Goal: Information Seeking & Learning: Learn about a topic

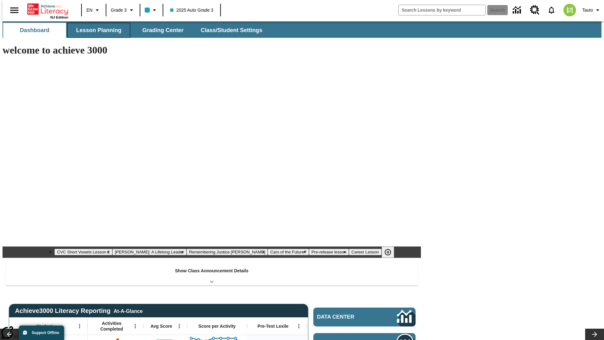
click at [96, 30] on span "Lesson Planning" at bounding box center [98, 30] width 45 height 7
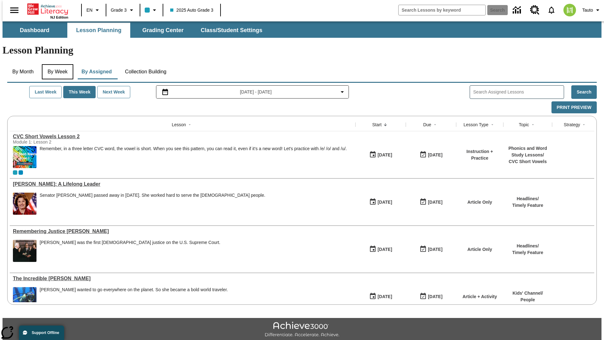
click at [56, 64] on button "By Week" at bounding box center [57, 71] width 31 height 15
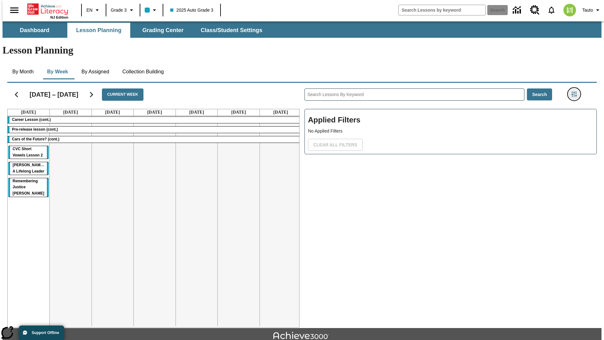
click at [576, 91] on icon "Filters Side menu" at bounding box center [575, 94] width 6 height 6
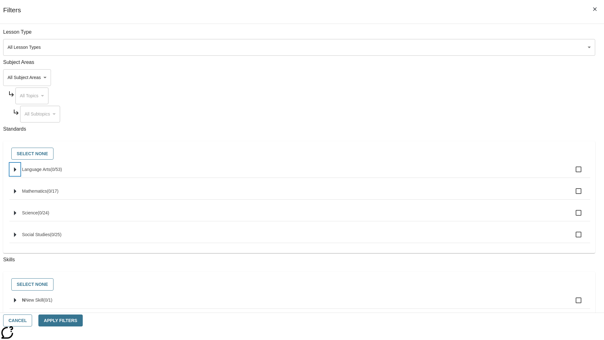
click at [16, 172] on icon "Select standards" at bounding box center [15, 169] width 2 height 5
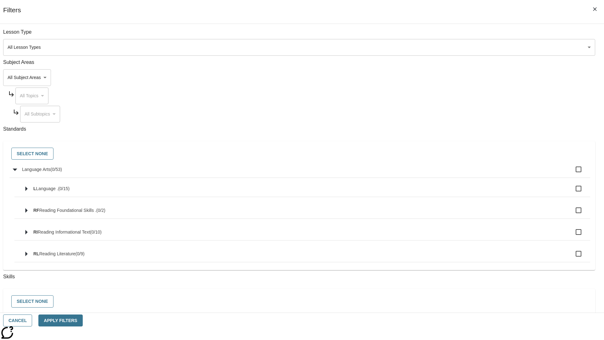
click at [458, 173] on label "Language Arts ( 0 / 53 )" at bounding box center [303, 169] width 563 height 13
click at [572, 173] on input "Language Arts ( 0 / 53 )" at bounding box center [578, 169] width 13 height 13
checkbox input "true"
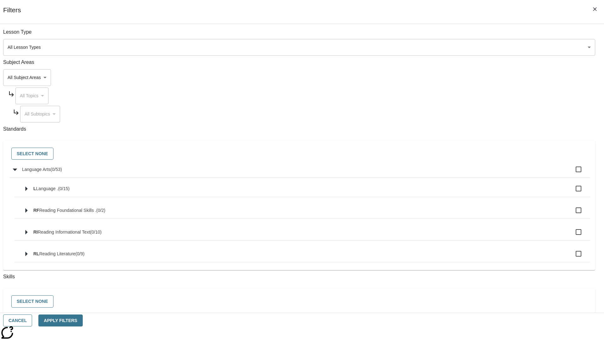
checkbox input "true"
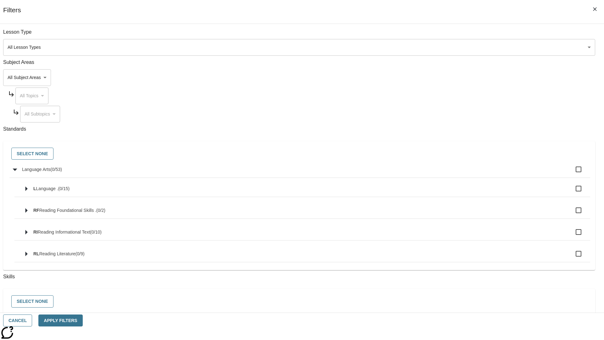
checkbox input "true"
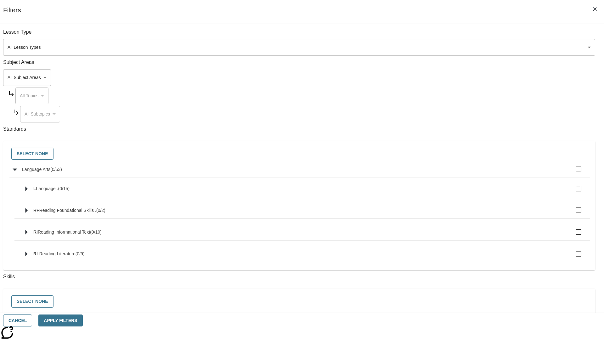
checkbox input "true"
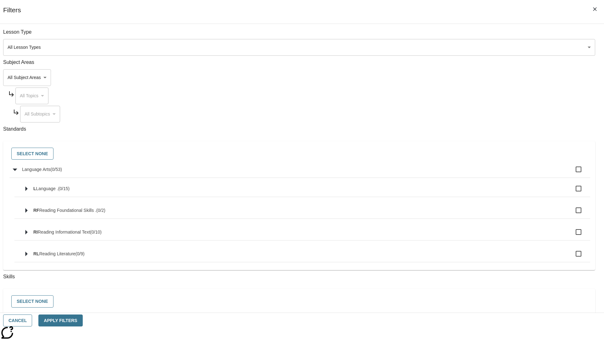
checkbox input "true"
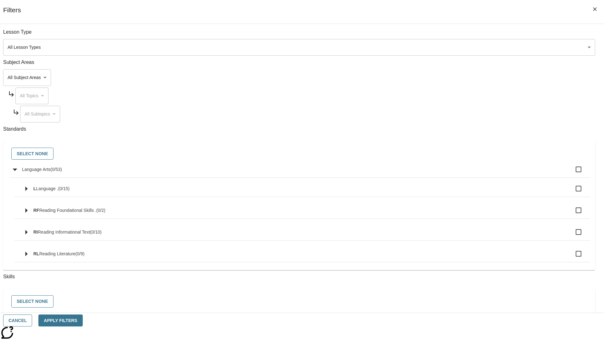
checkbox input "true"
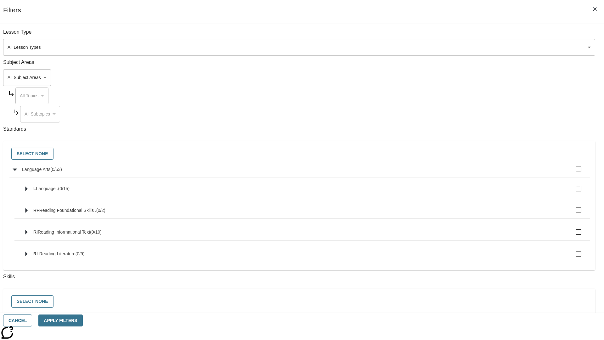
checkbox input "true"
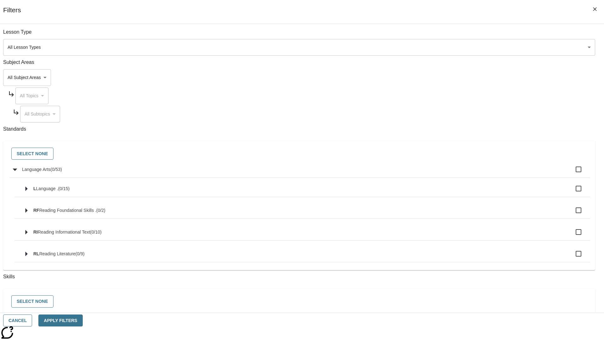
checkbox input "true"
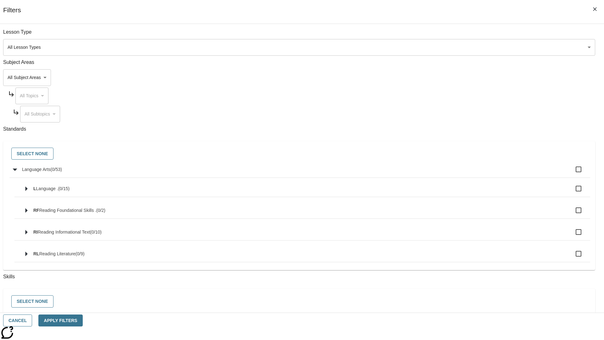
checkbox input "true"
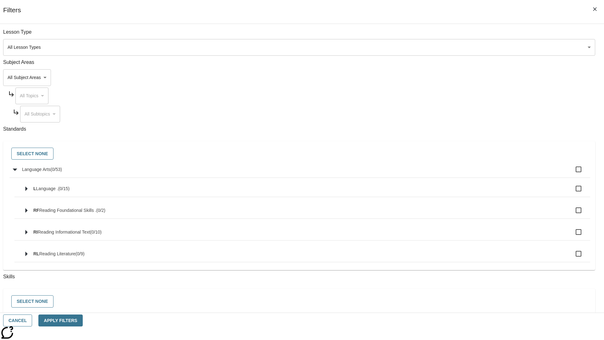
checkbox input "true"
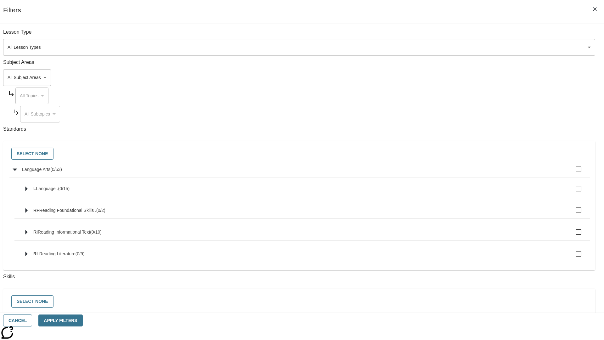
checkbox input "true"
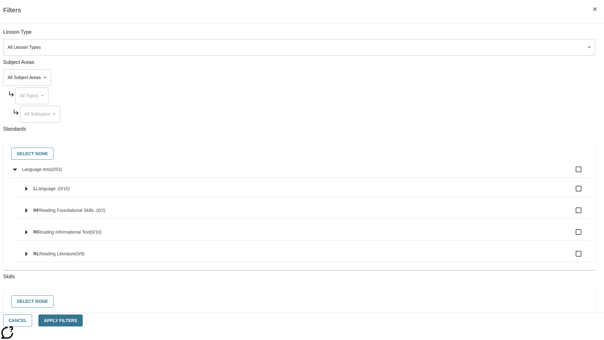
checkbox input "true"
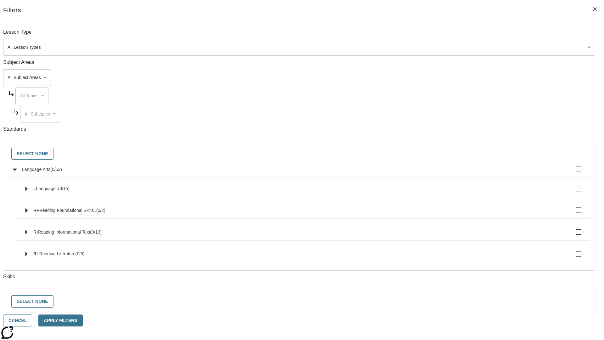
checkbox input "true"
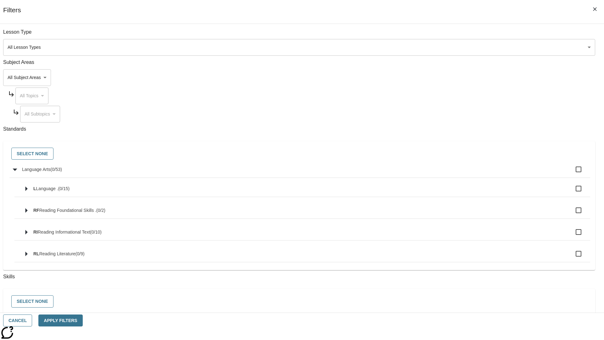
checkbox input "true"
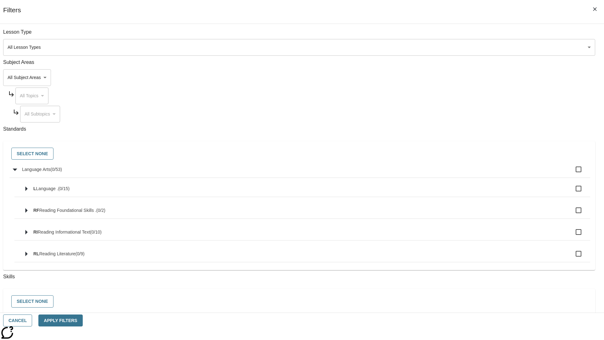
checkbox input "true"
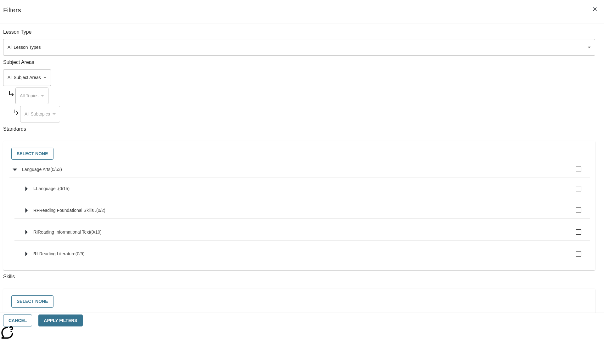
checkbox input "true"
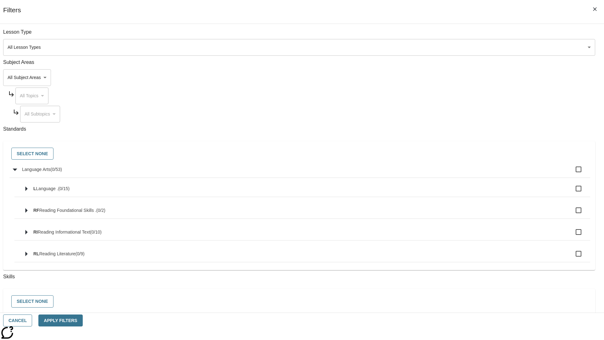
checkbox input "true"
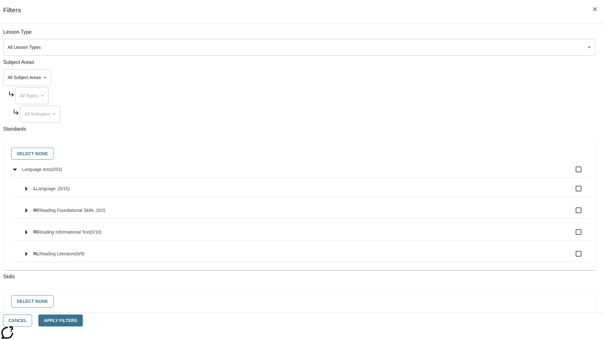
checkbox input "true"
click at [54, 154] on button "Select None" at bounding box center [32, 154] width 42 height 12
checkbox input "false"
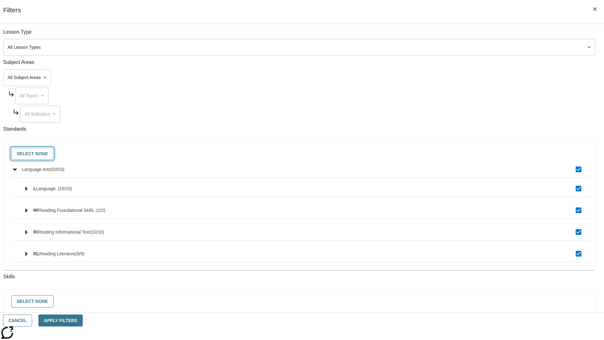
checkbox input "false"
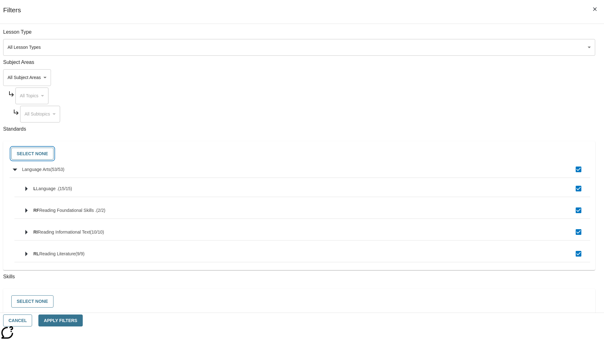
checkbox input "false"
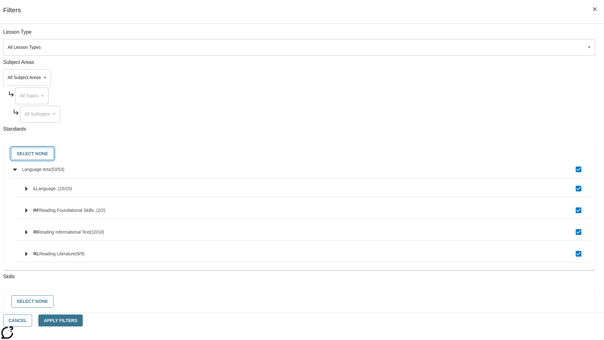
checkbox input "false"
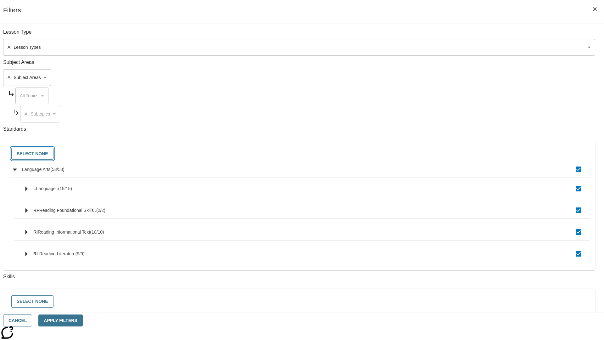
checkbox input "false"
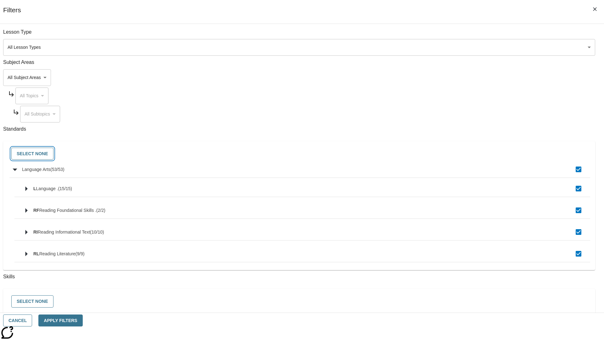
checkbox input "false"
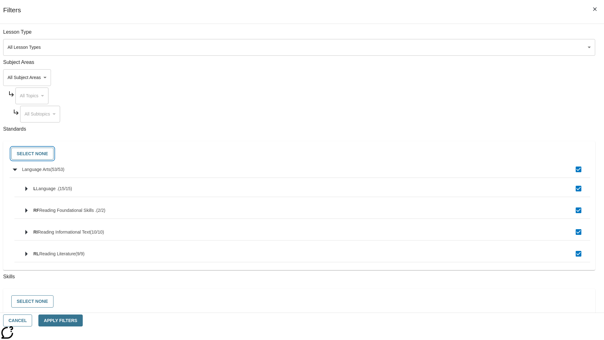
checkbox input "false"
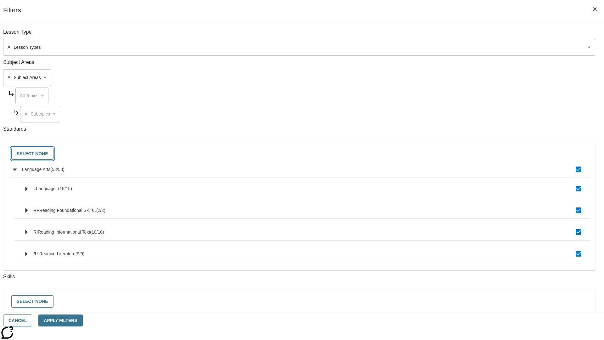
checkbox input "false"
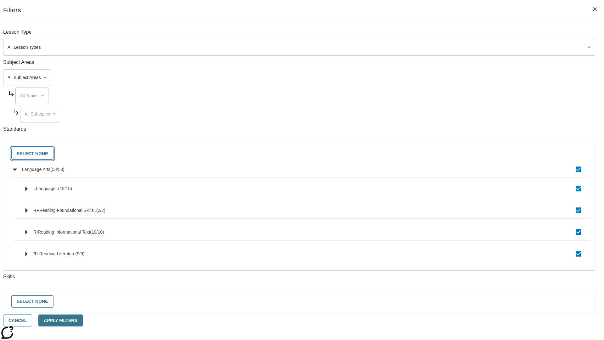
checkbox input "false"
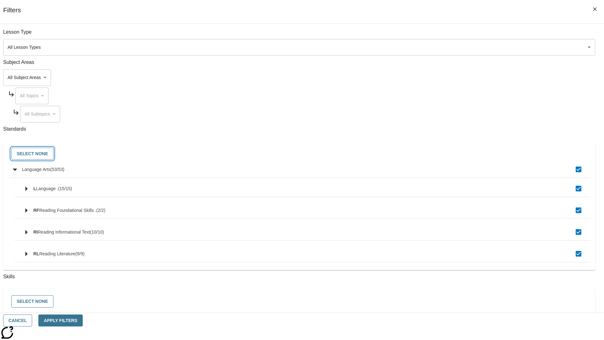
checkbox input "false"
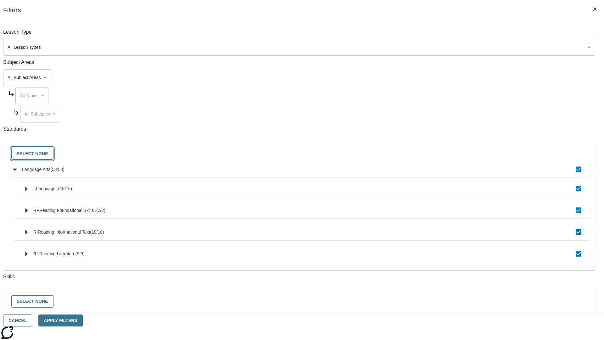
checkbox input "false"
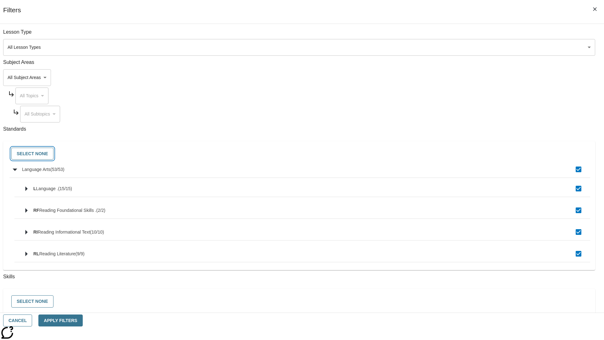
checkbox input "false"
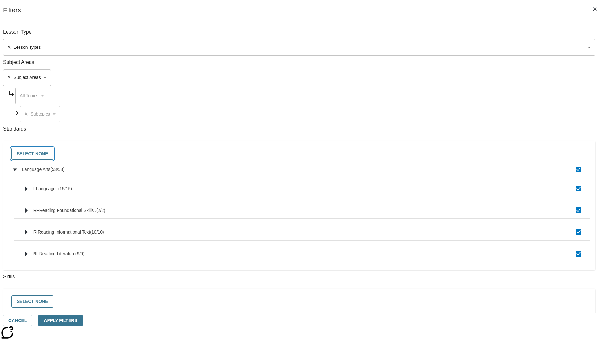
checkbox input "false"
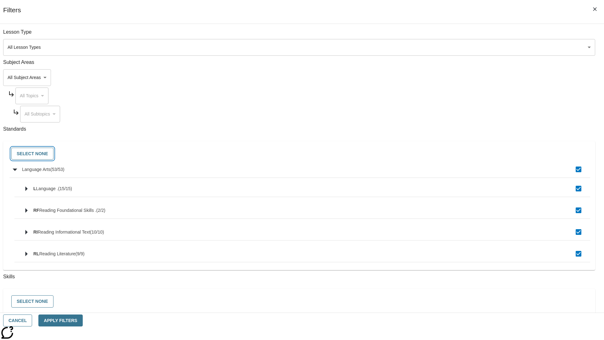
checkbox input "false"
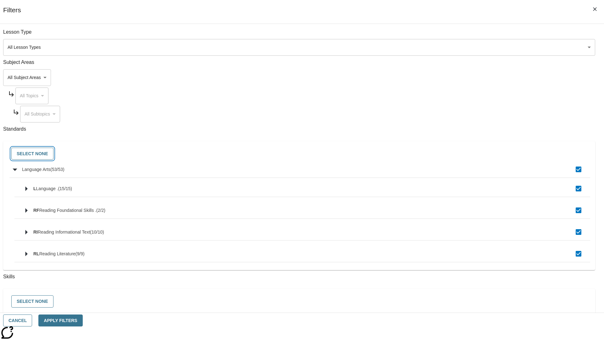
checkbox input "false"
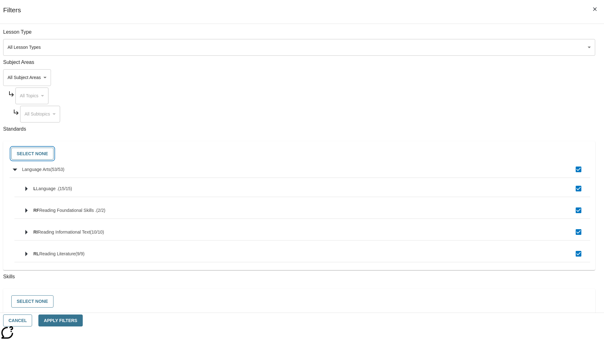
checkbox input "false"
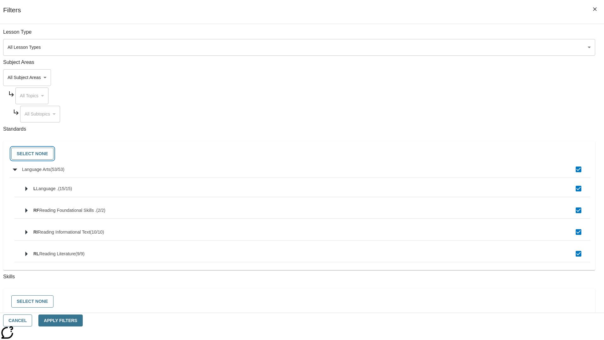
checkbox input "false"
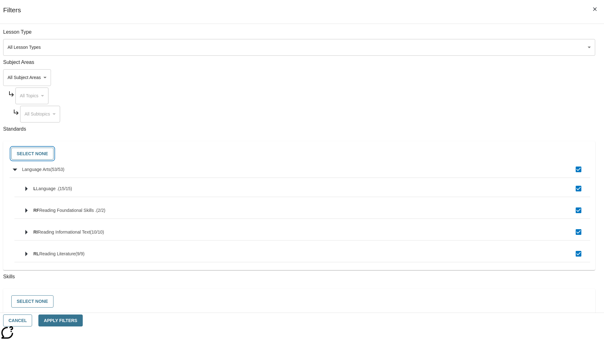
checkbox input "false"
click at [32, 320] on button "Cancel" at bounding box center [17, 320] width 29 height 12
click at [45, 8] on icon "Home" at bounding box center [48, 9] width 42 height 13
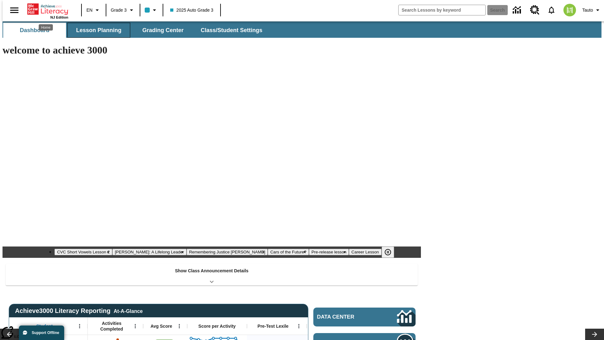
click at [96, 30] on span "Lesson Planning" at bounding box center [98, 30] width 45 height 7
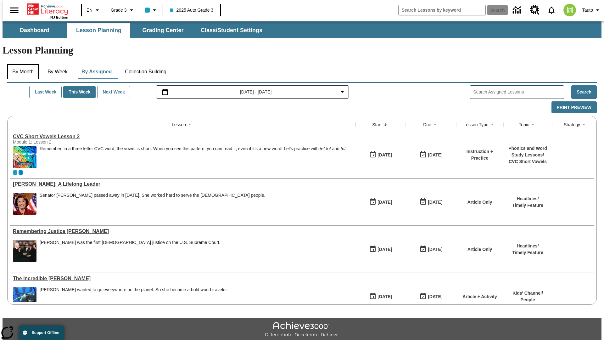
click at [21, 64] on button "By Month" at bounding box center [22, 71] width 31 height 15
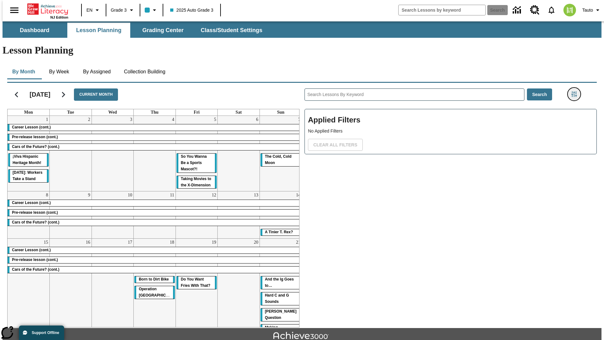
click at [576, 91] on icon "Filters Side menu" at bounding box center [575, 94] width 6 height 6
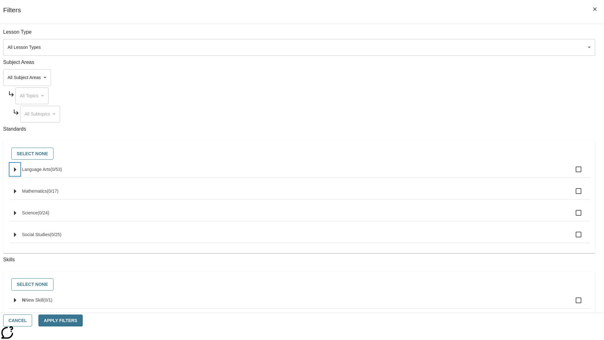
click at [16, 172] on icon "Select standards" at bounding box center [15, 169] width 2 height 5
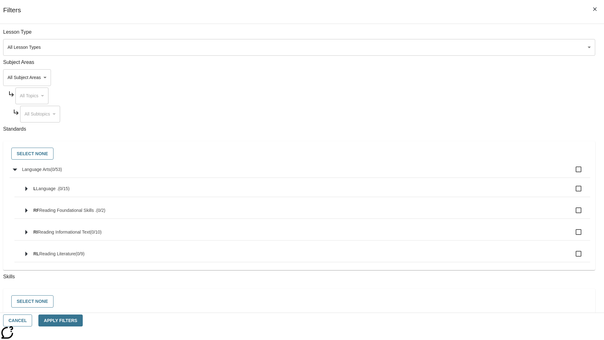
click at [458, 173] on label "Language Arts ( 0 / 53 )" at bounding box center [303, 169] width 563 height 13
click at [572, 173] on input "Language Arts ( 0 / 53 )" at bounding box center [578, 169] width 13 height 13
checkbox input "true"
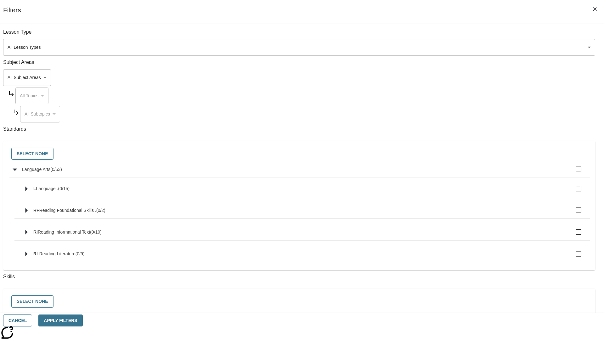
checkbox input "true"
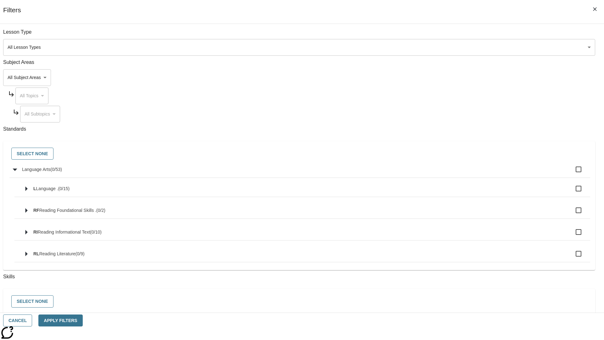
checkbox input "true"
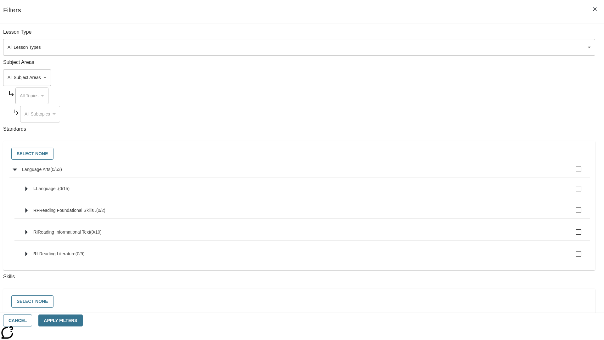
checkbox input "true"
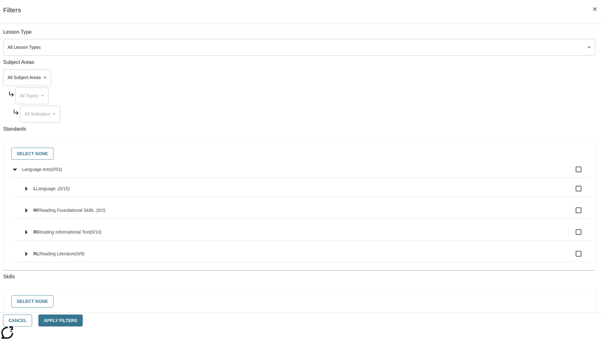
checkbox input "true"
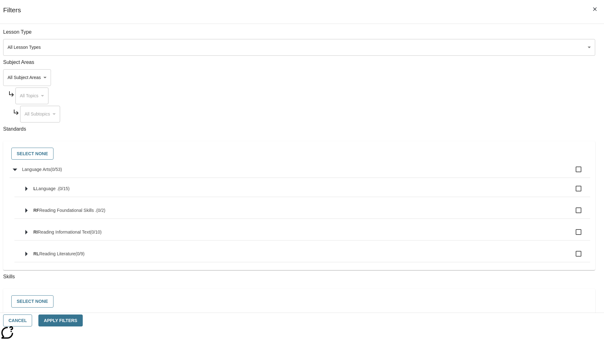
checkbox input "true"
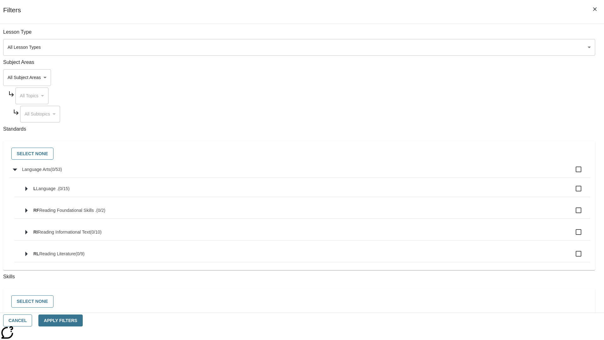
checkbox input "true"
click at [54, 154] on button "Select None" at bounding box center [32, 154] width 42 height 12
